Goal: Task Accomplishment & Management: Manage account settings

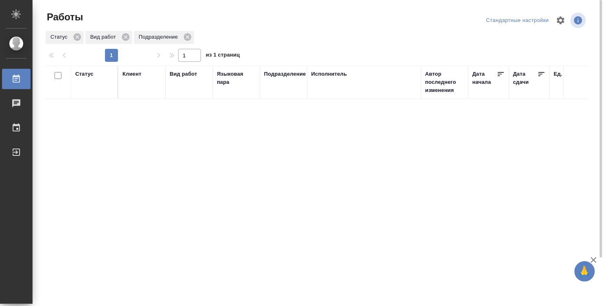
click at [322, 82] on div "Исполнитель" at bounding box center [365, 82] width 106 height 24
click at [323, 79] on div "Исполнитель" at bounding box center [365, 82] width 106 height 24
click at [325, 72] on div "Исполнитель" at bounding box center [330, 74] width 36 height 8
click at [320, 97] on div at bounding box center [365, 102] width 106 height 12
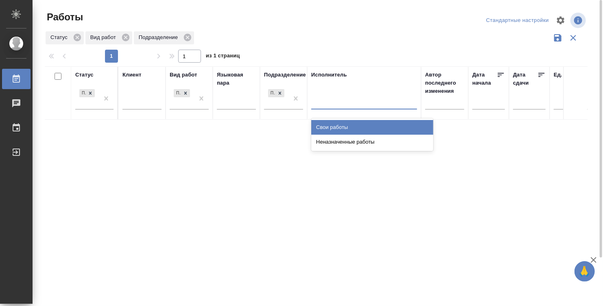
click at [329, 127] on div "Свои работы" at bounding box center [373, 127] width 122 height 15
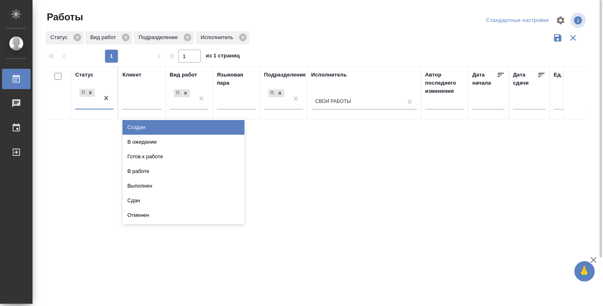
click at [84, 105] on div "Подбор" at bounding box center [87, 98] width 24 height 22
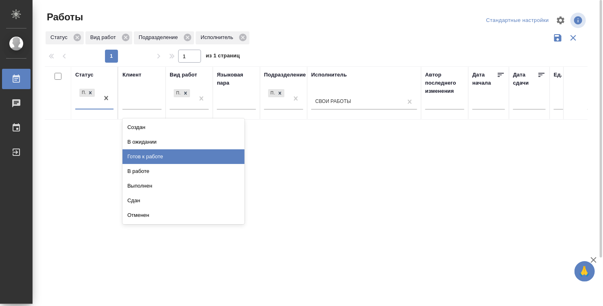
click at [154, 154] on div "Готов к работе" at bounding box center [184, 156] width 122 height 15
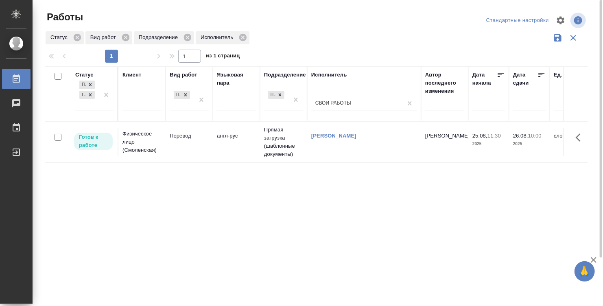
click at [219, 144] on td "англ-рус" at bounding box center [236, 142] width 47 height 29
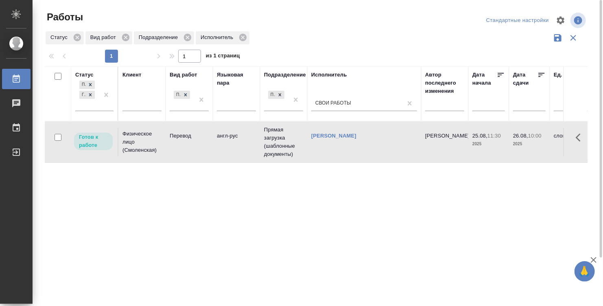
click at [405, 140] on div "[PERSON_NAME]" at bounding box center [365, 136] width 106 height 8
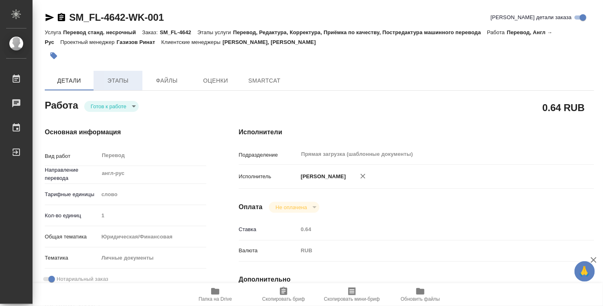
type textarea "x"
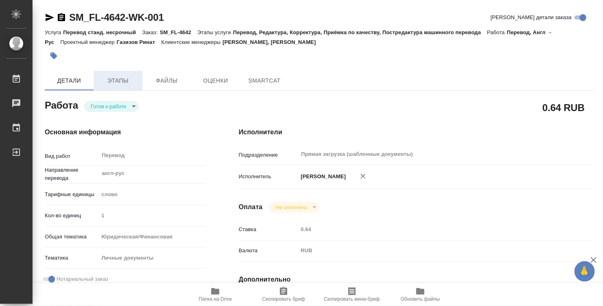
type textarea "x"
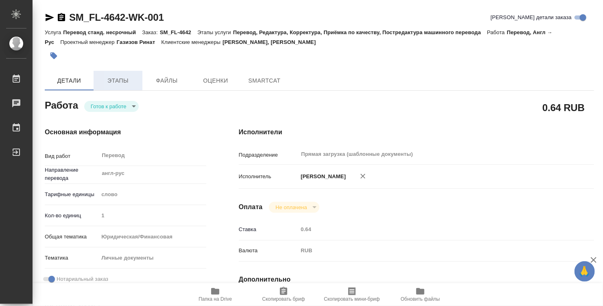
type textarea "x"
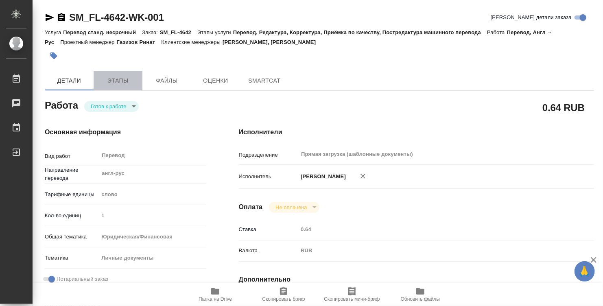
click at [114, 76] on span "Этапы" at bounding box center [118, 81] width 39 height 10
type textarea "x"
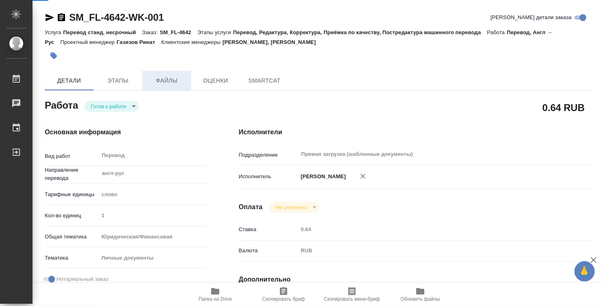
type textarea "x"
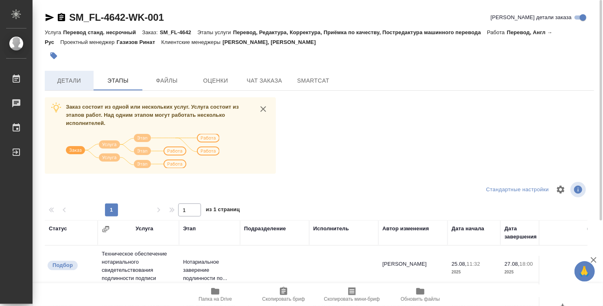
click at [71, 78] on span "Детали" at bounding box center [69, 81] width 39 height 10
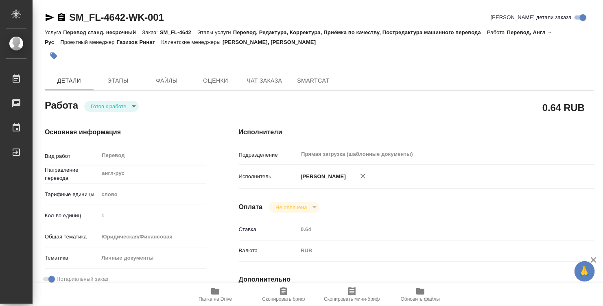
type textarea "x"
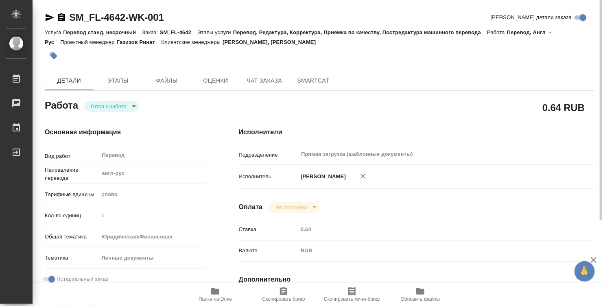
type textarea "x"
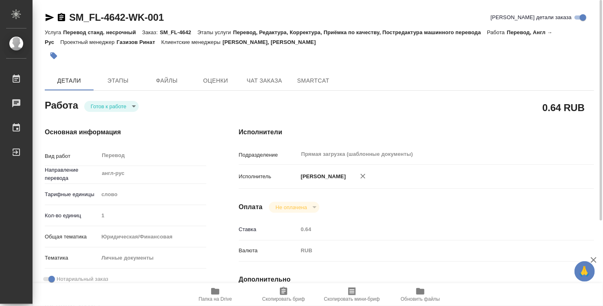
type textarea "x"
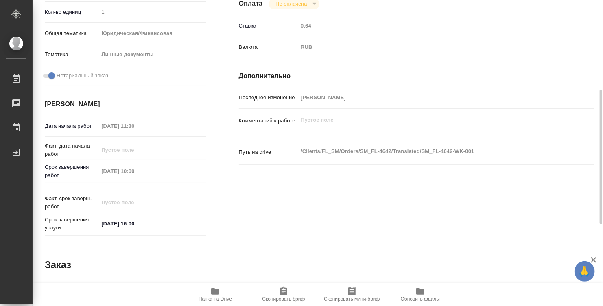
type textarea "x"
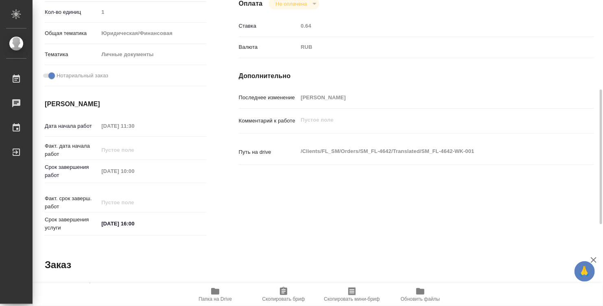
scroll to position [388, 0]
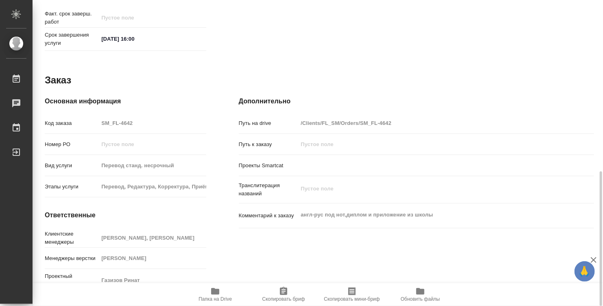
click at [211, 287] on icon "button" at bounding box center [216, 292] width 10 height 10
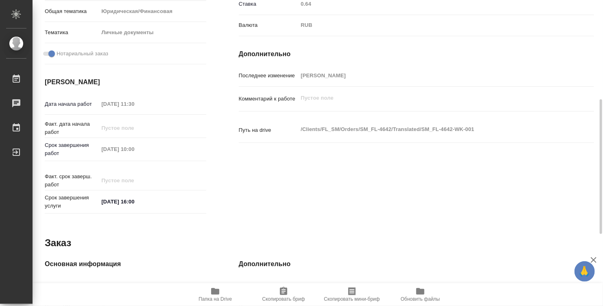
scroll to position [22, 0]
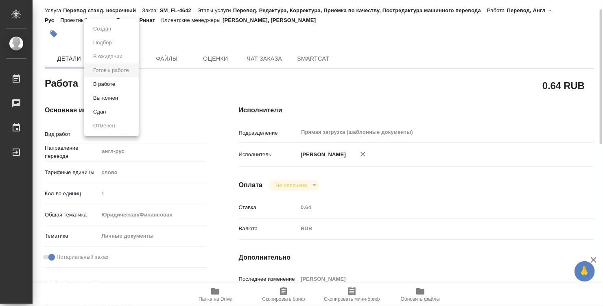
click at [121, 85] on body "🙏 .cls-1 fill:#fff; AWATERA [PERSON_NAME] 0 Чаты График Выйти SM_FL-4642-WK-001…" at bounding box center [301, 153] width 603 height 306
click at [120, 100] on button "Выполнен" at bounding box center [106, 98] width 30 height 9
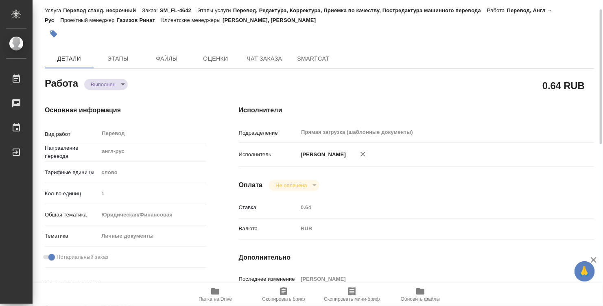
type textarea "x"
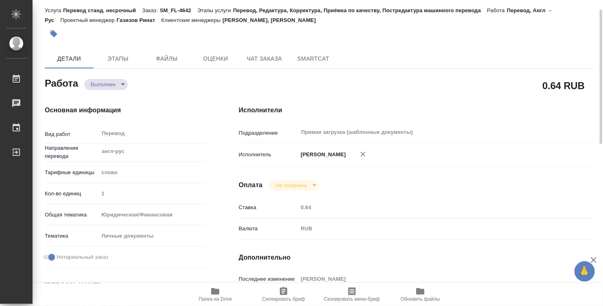
type textarea "x"
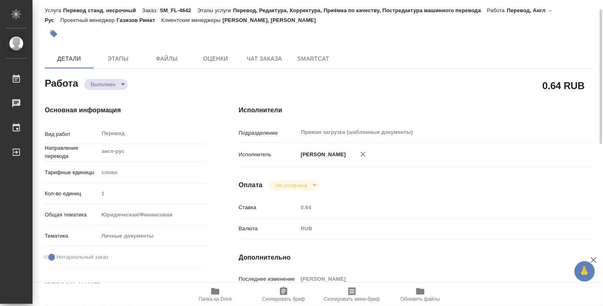
type textarea "x"
